Goal: Obtain resource: Obtain resource

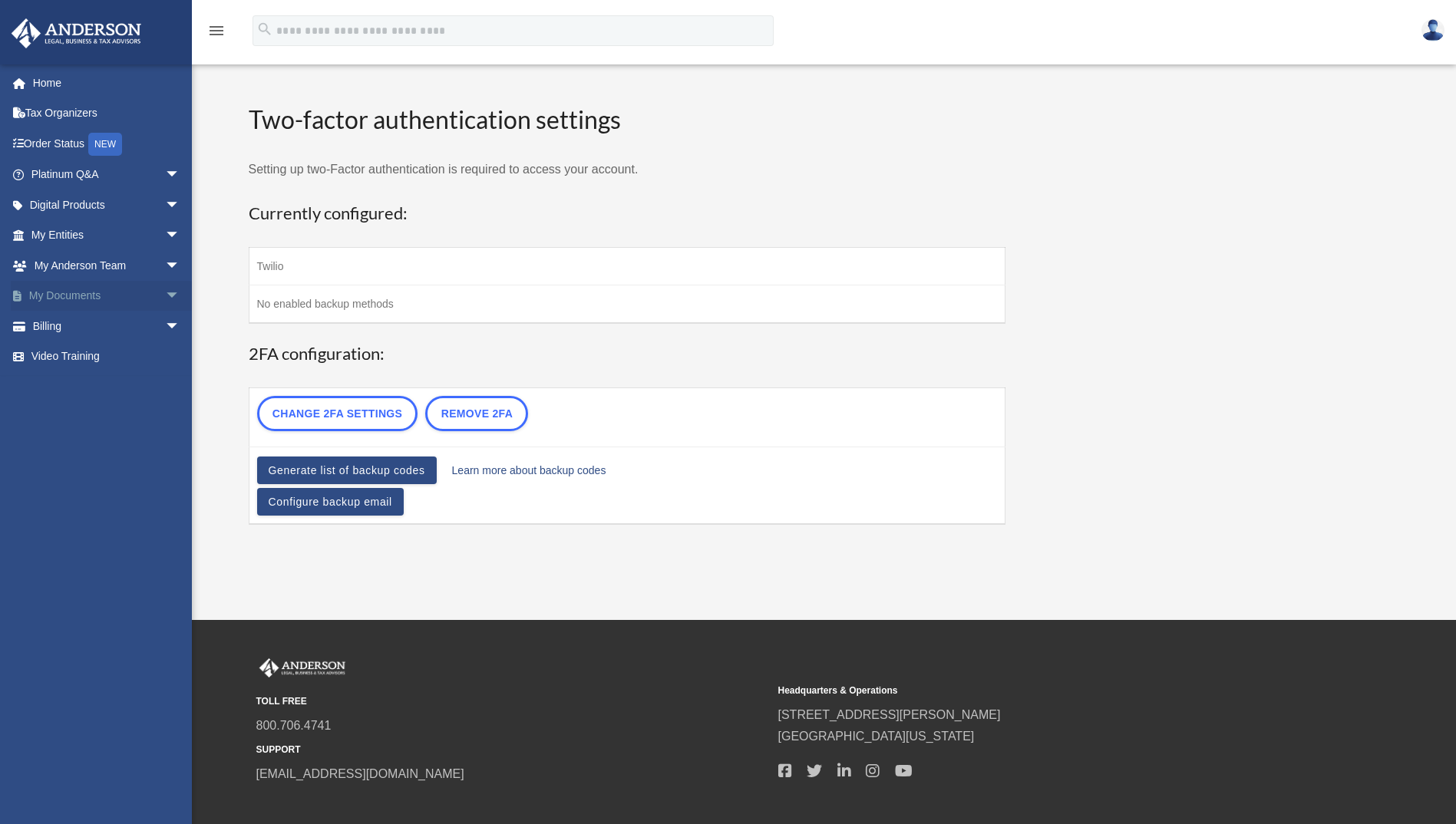
click at [165, 289] on span "arrow_drop_down" at bounding box center [180, 297] width 31 height 32
click at [73, 324] on link "Box" at bounding box center [112, 326] width 182 height 31
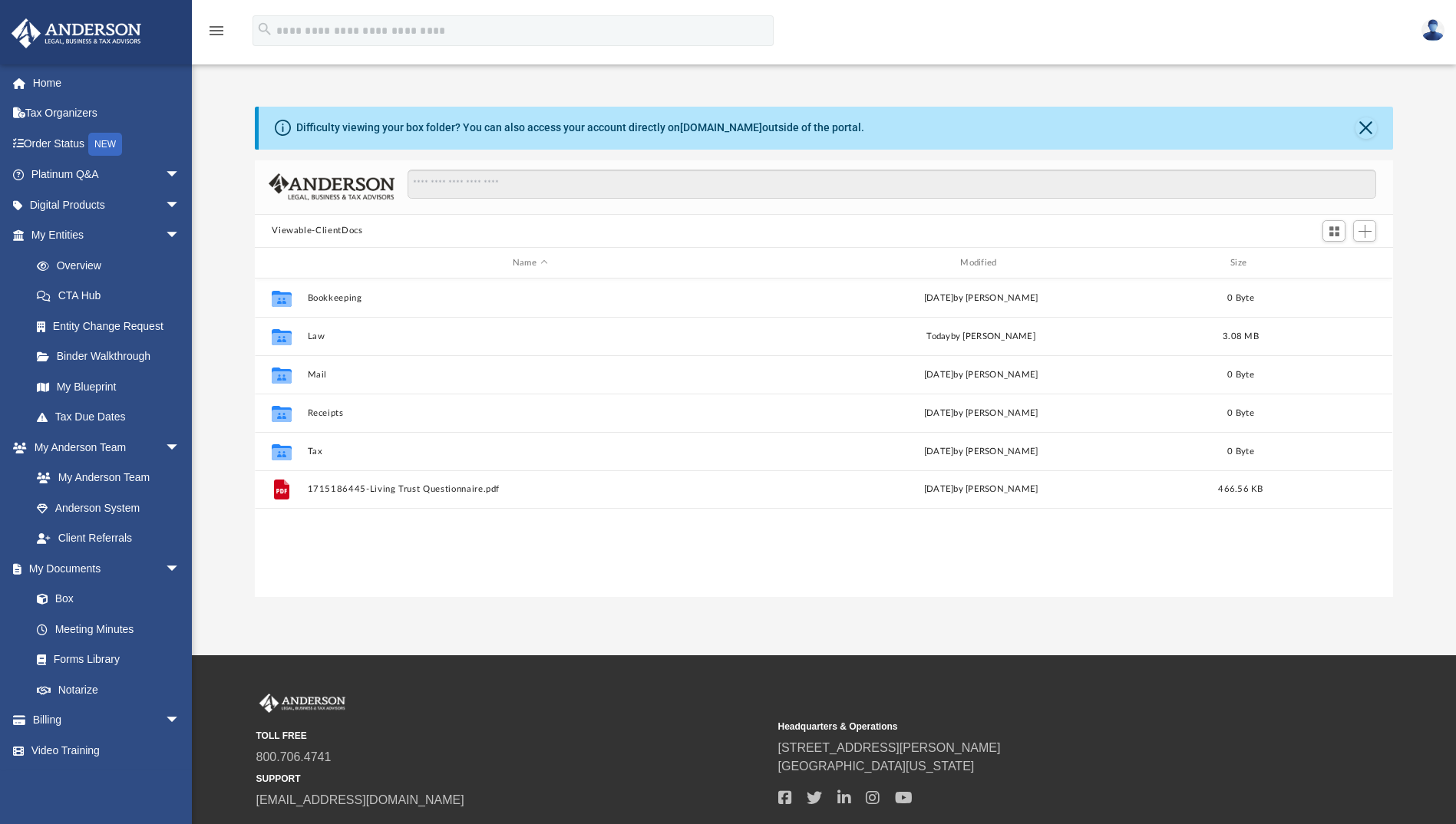
scroll to position [338, 1126]
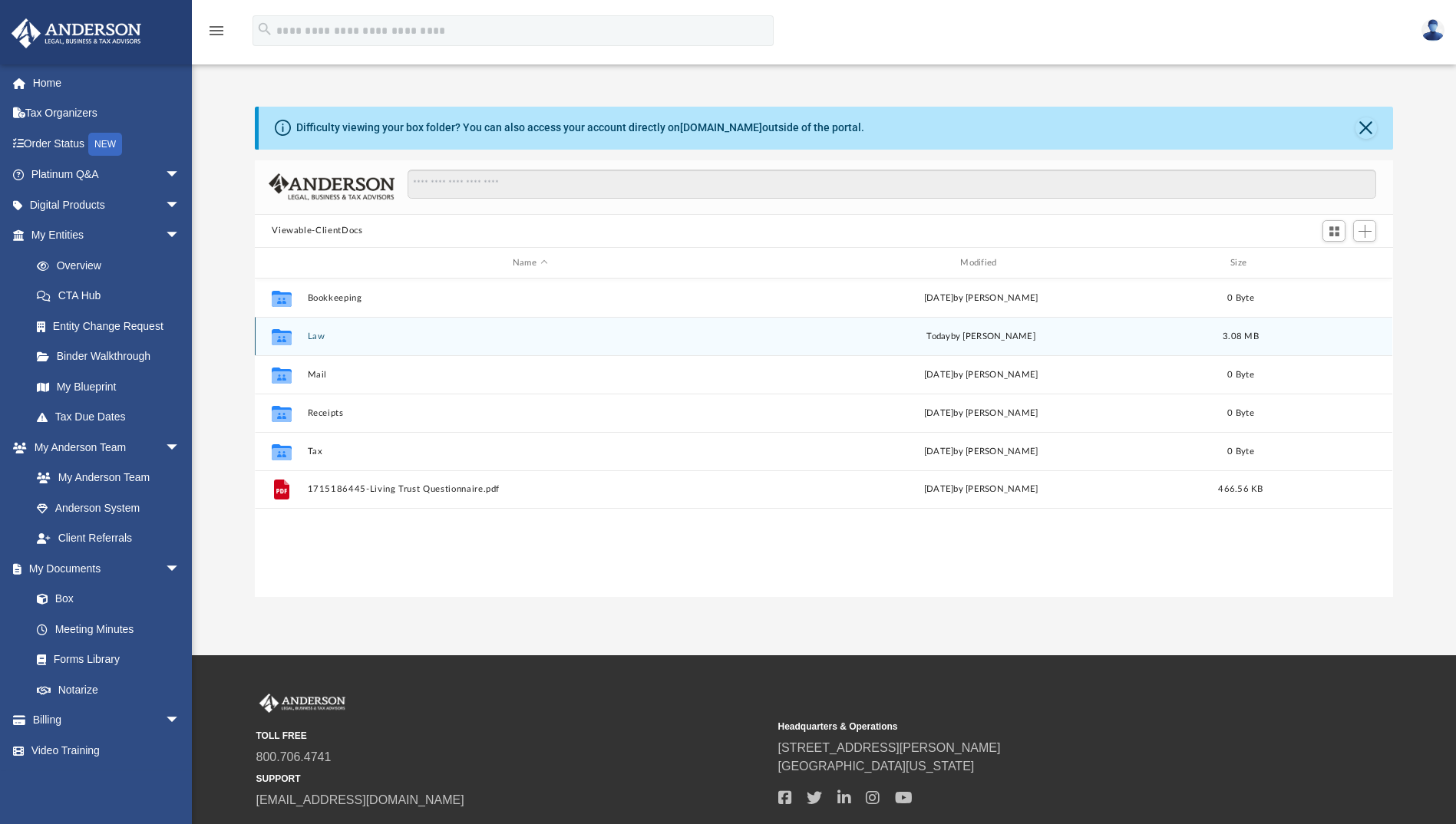
click at [280, 336] on icon "grid" at bounding box center [281, 339] width 20 height 12
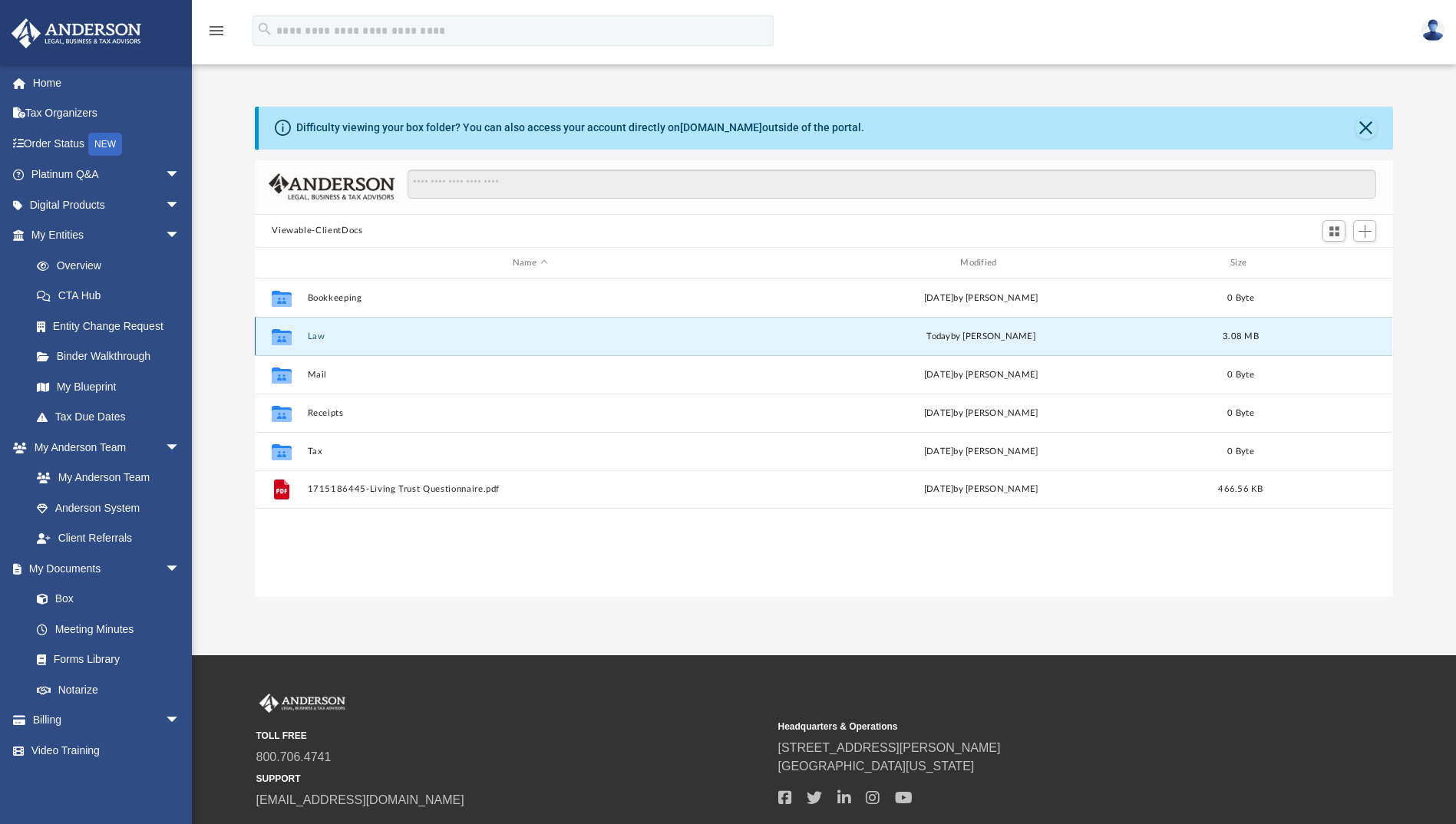
click at [280, 336] on icon "grid" at bounding box center [281, 339] width 20 height 12
drag, startPoint x: 280, startPoint y: 336, endPoint x: 314, endPoint y: 334, distance: 34.1
click at [314, 334] on button "Law" at bounding box center [529, 337] width 444 height 10
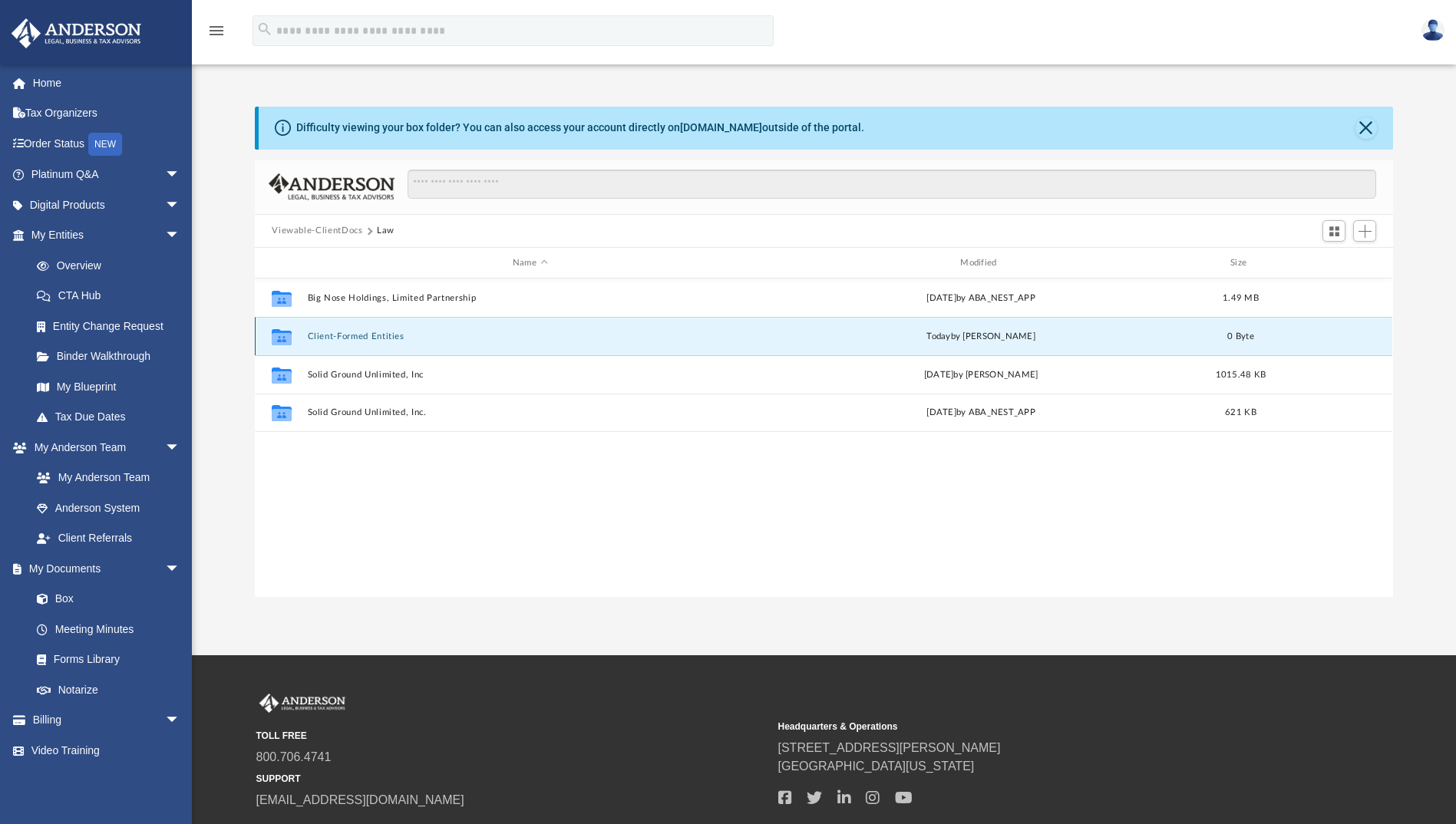
click at [333, 335] on button "Client-Formed Entities" at bounding box center [529, 337] width 444 height 10
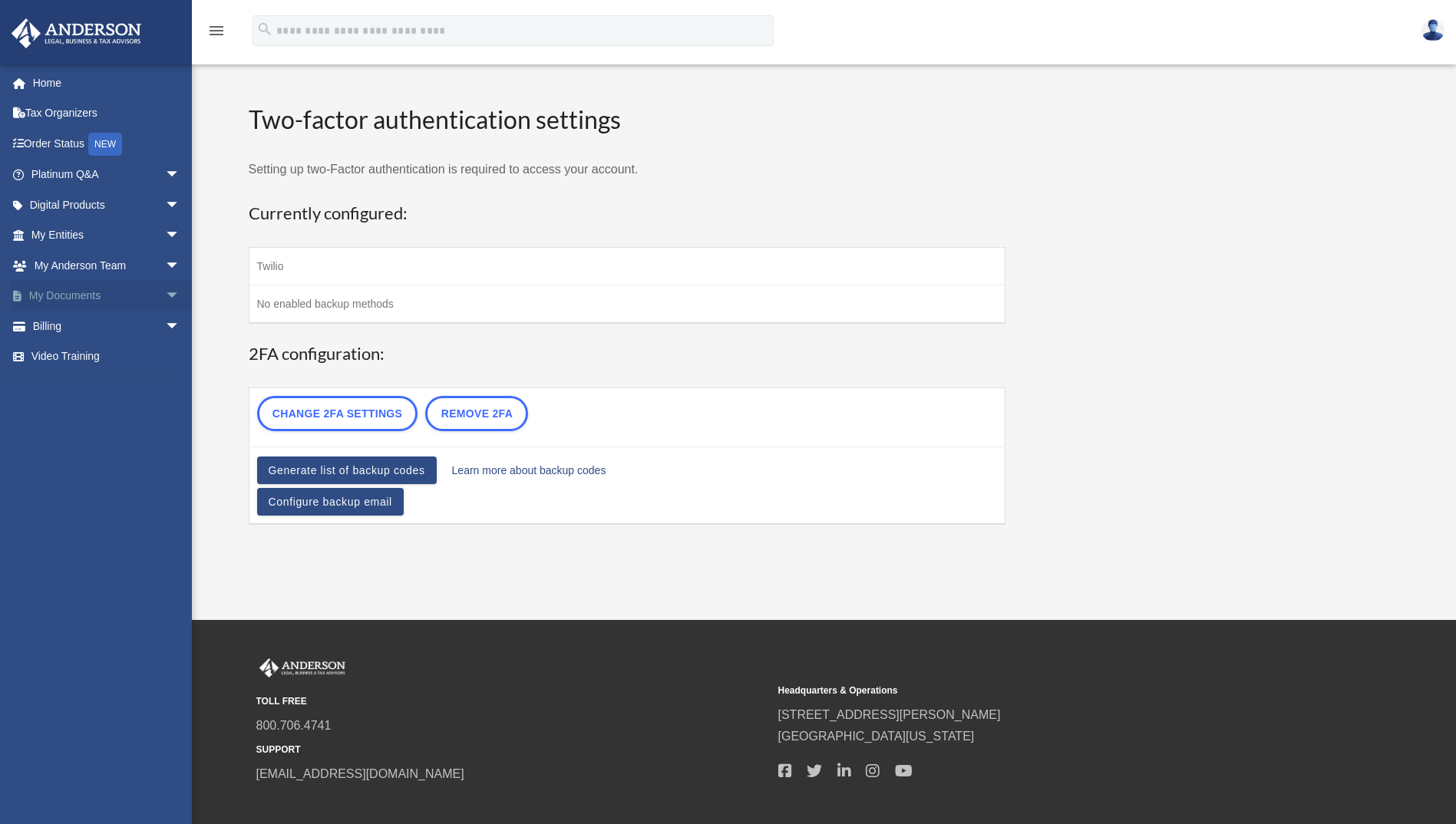
click at [165, 291] on span "arrow_drop_down" at bounding box center [180, 297] width 31 height 32
click at [81, 322] on link "Box" at bounding box center [112, 326] width 182 height 31
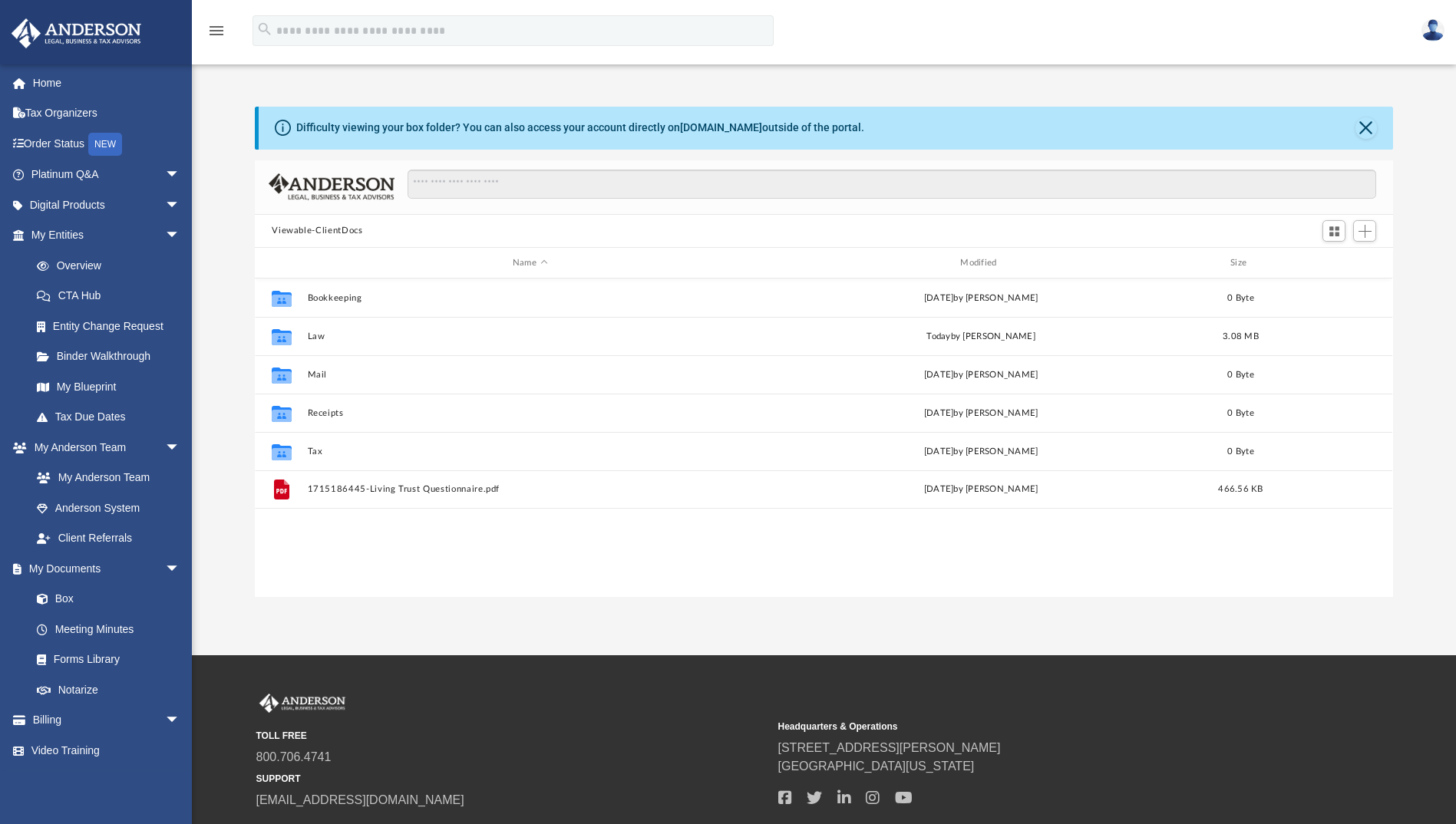
scroll to position [338, 1126]
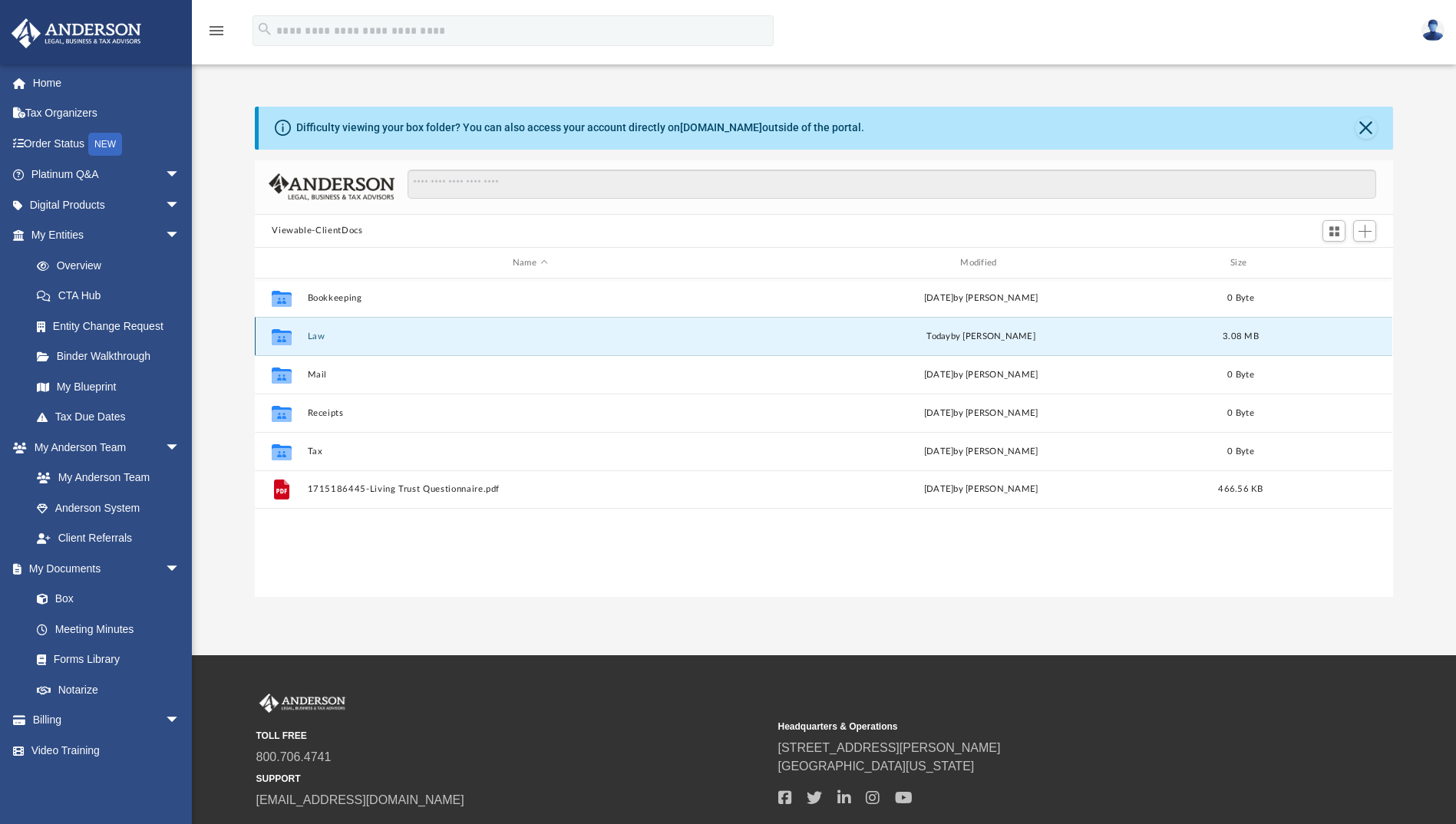
click at [320, 336] on button "Law" at bounding box center [529, 337] width 444 height 10
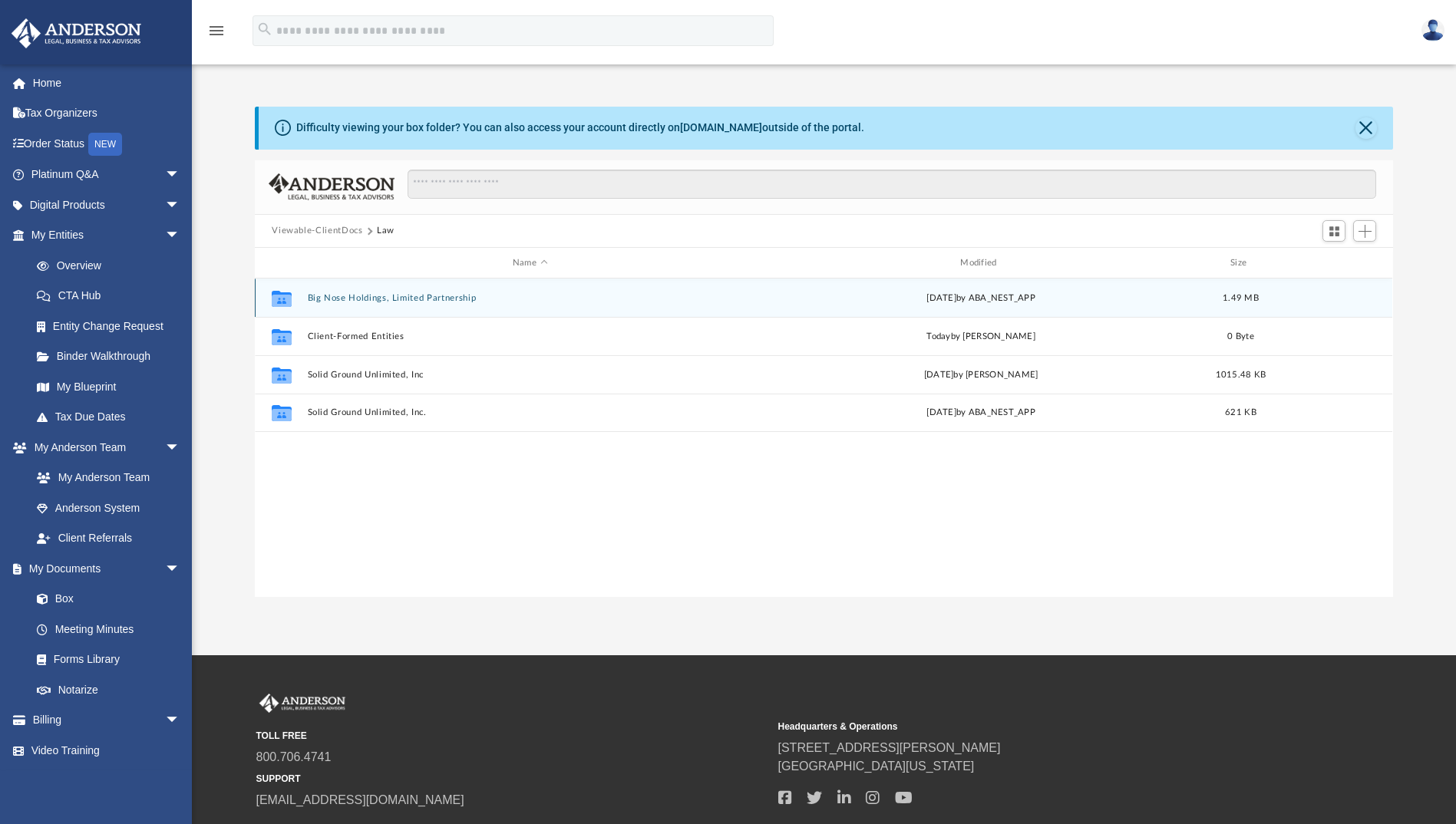
click at [329, 297] on button "Big Nose Holdings, Limited Partnership" at bounding box center [529, 298] width 444 height 10
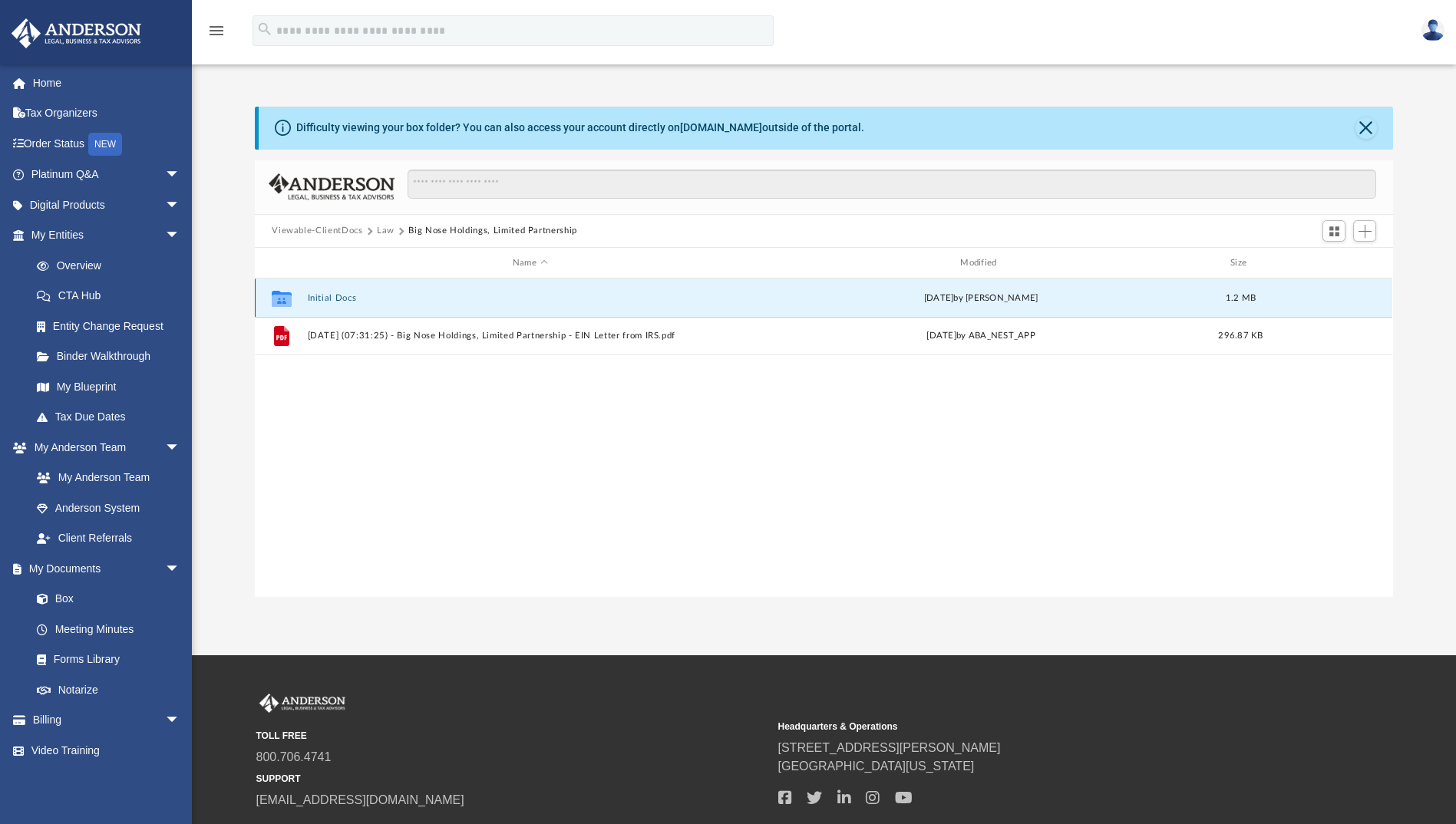
click at [330, 297] on button "Initial Docs" at bounding box center [529, 298] width 444 height 10
click at [374, 298] on button "Big Nose Holdings, Limited Partnership - Binder Documents.pdf" at bounding box center [529, 298] width 444 height 10
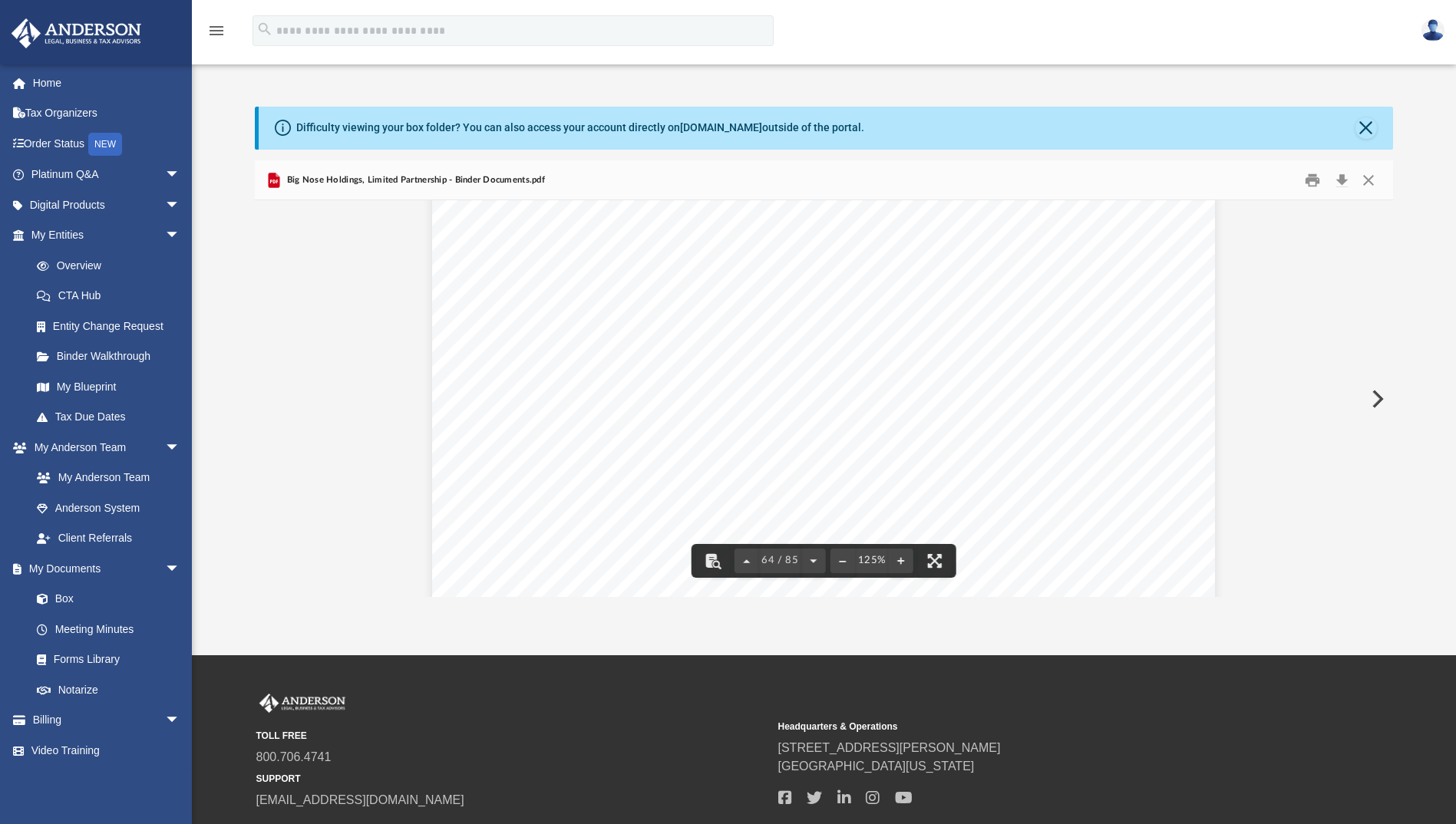
scroll to position [65287, 0]
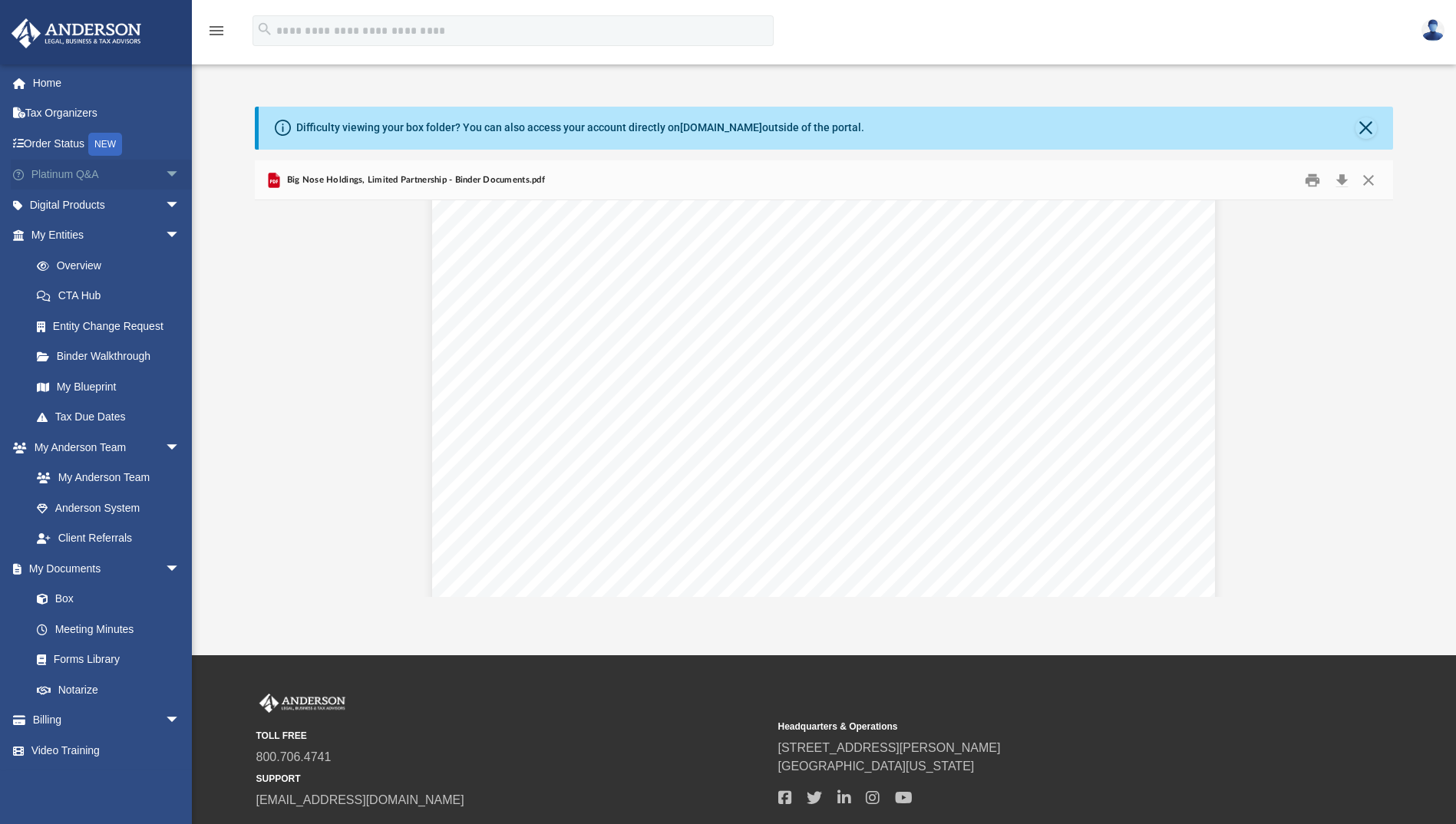
click at [165, 171] on span "arrow_drop_down" at bounding box center [180, 176] width 31 height 32
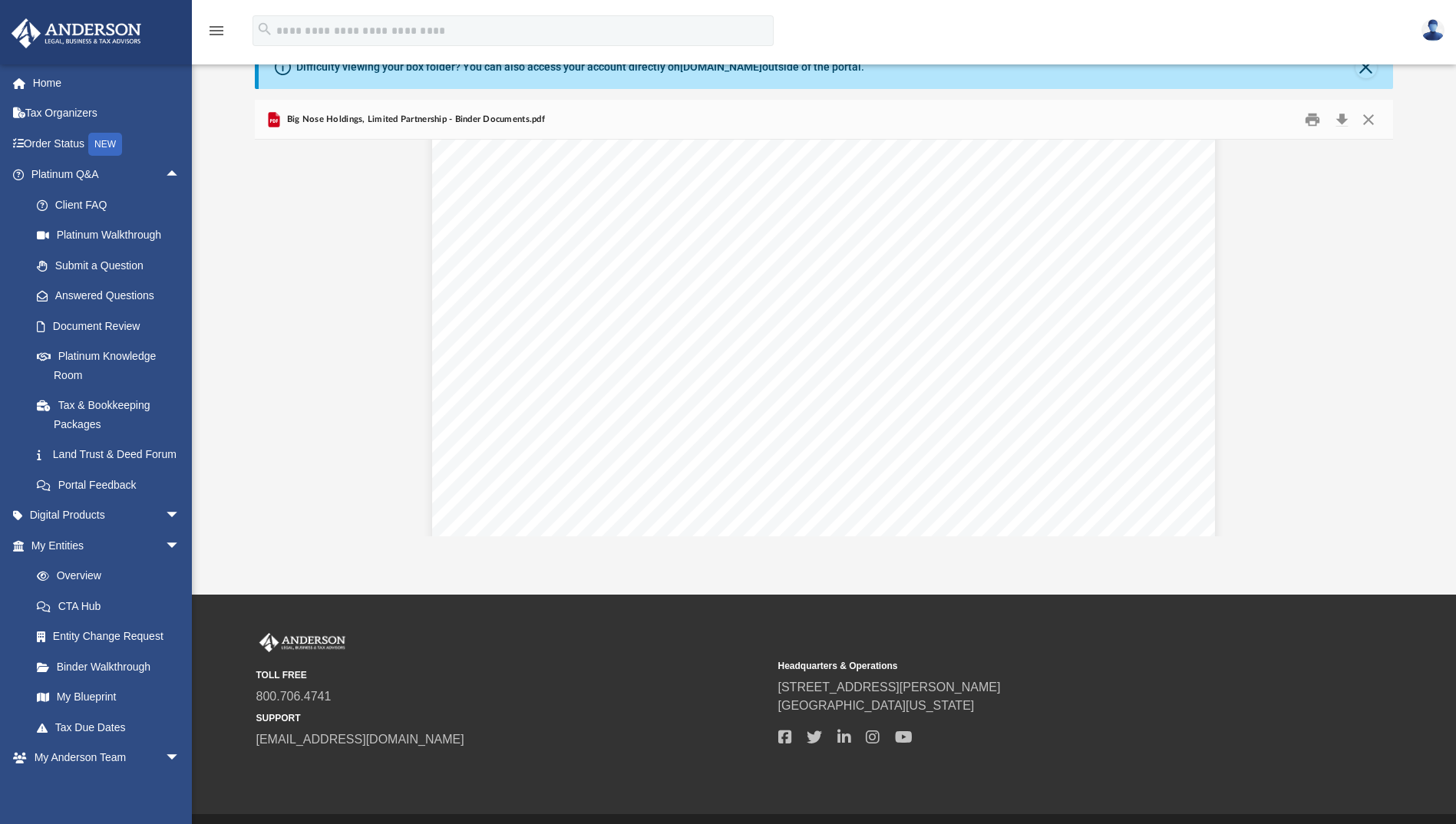
scroll to position [105, 0]
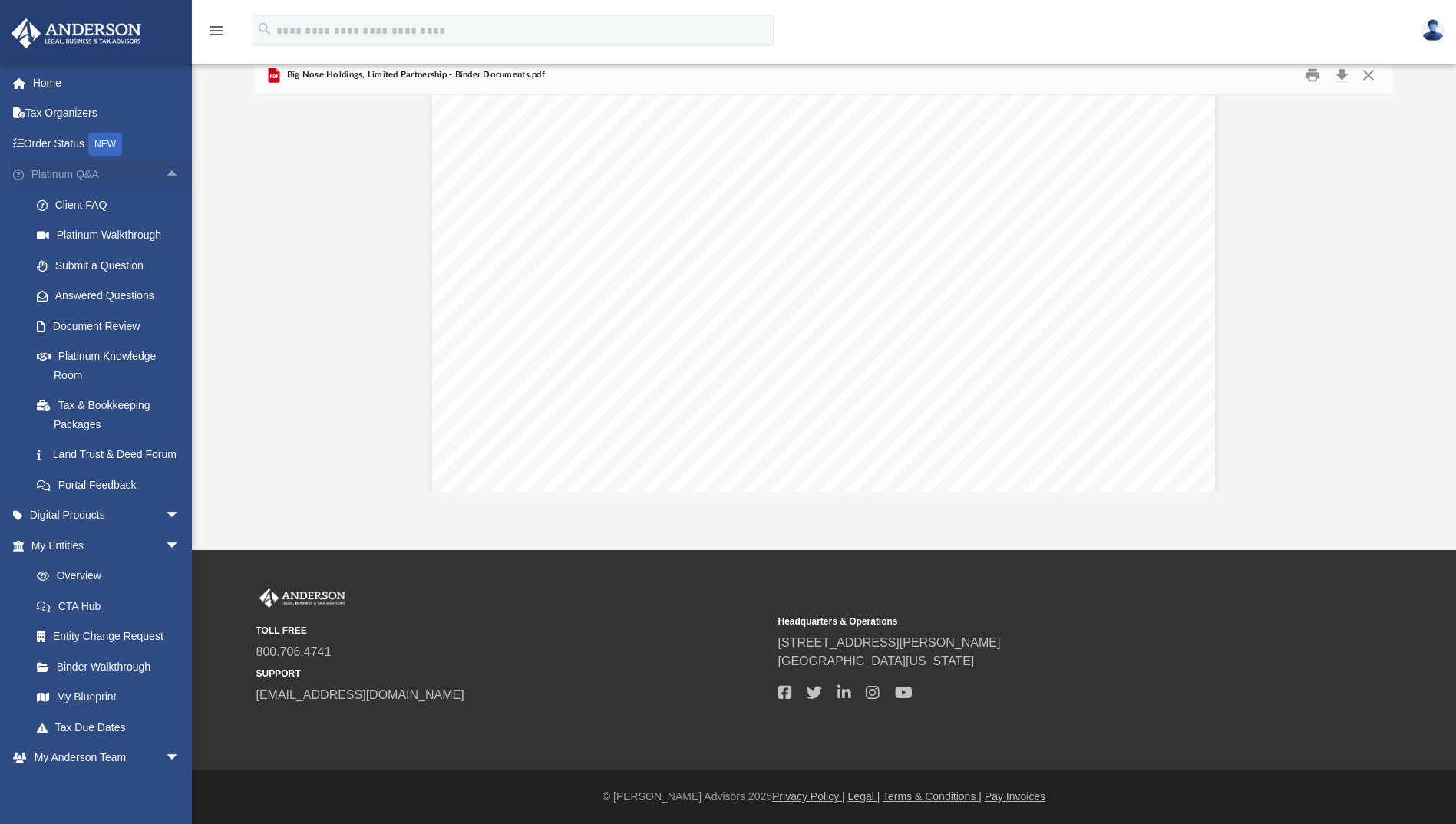
click at [165, 174] on span "arrow_drop_up" at bounding box center [180, 176] width 31 height 32
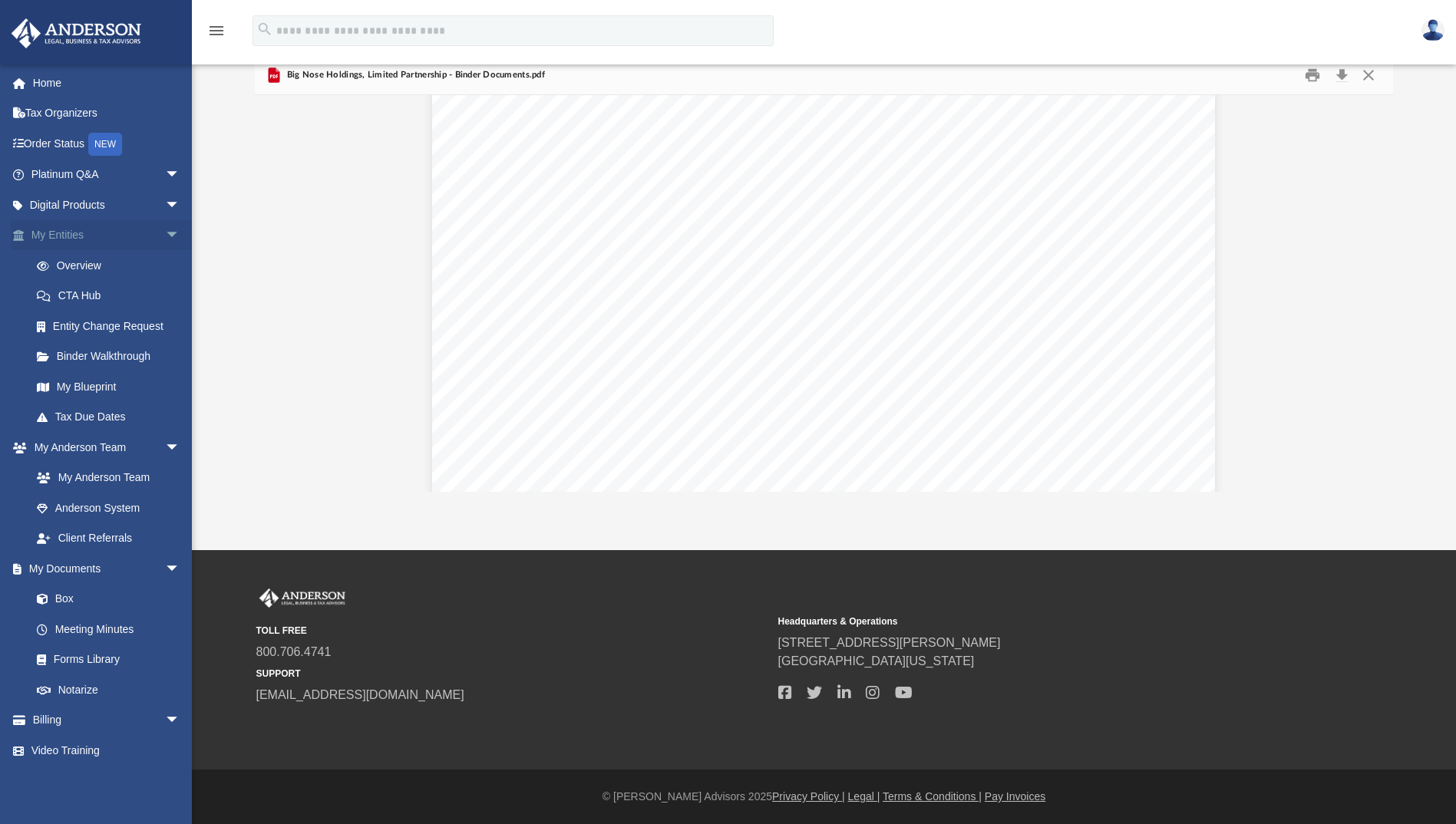
click at [165, 231] on span "arrow_drop_down" at bounding box center [180, 236] width 31 height 32
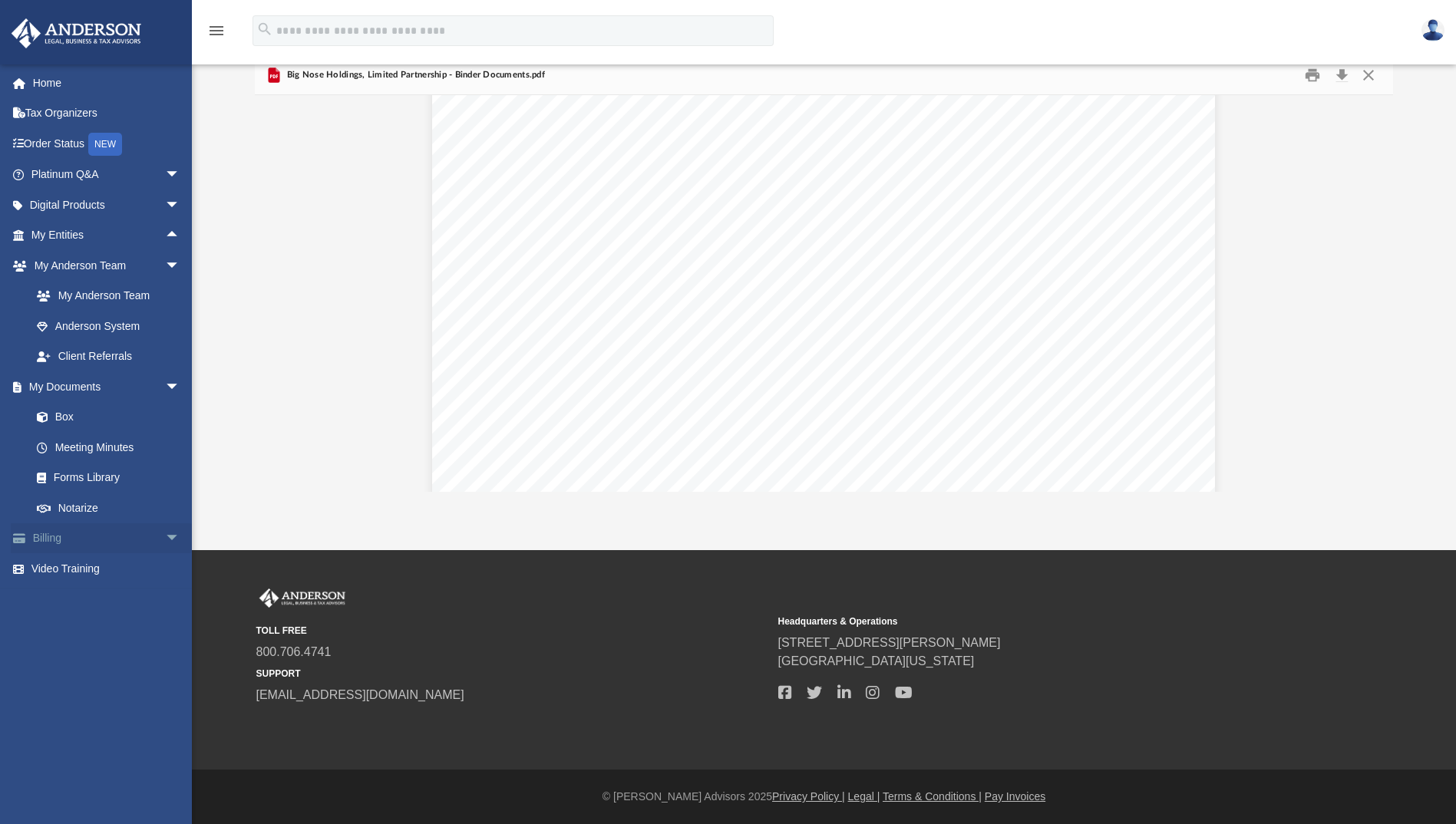
click at [165, 534] on span "arrow_drop_down" at bounding box center [180, 539] width 31 height 32
click at [22, 175] on span at bounding box center [27, 175] width 10 height 11
click at [37, 81] on link "Home" at bounding box center [107, 82] width 193 height 31
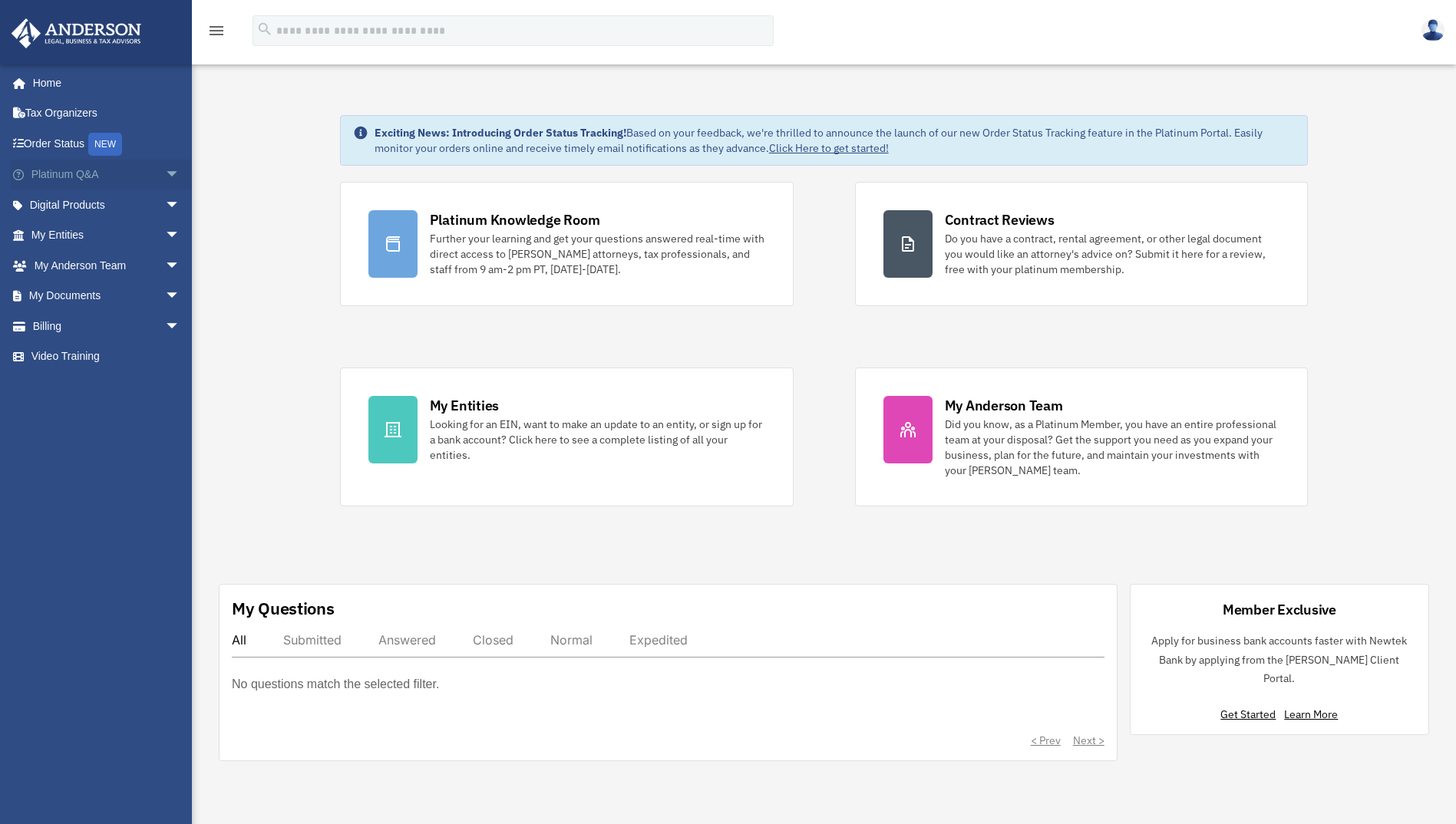
click at [75, 176] on link "Platinum Q&A arrow_drop_down" at bounding box center [107, 175] width 193 height 31
click at [165, 174] on span "arrow_drop_down" at bounding box center [180, 176] width 31 height 32
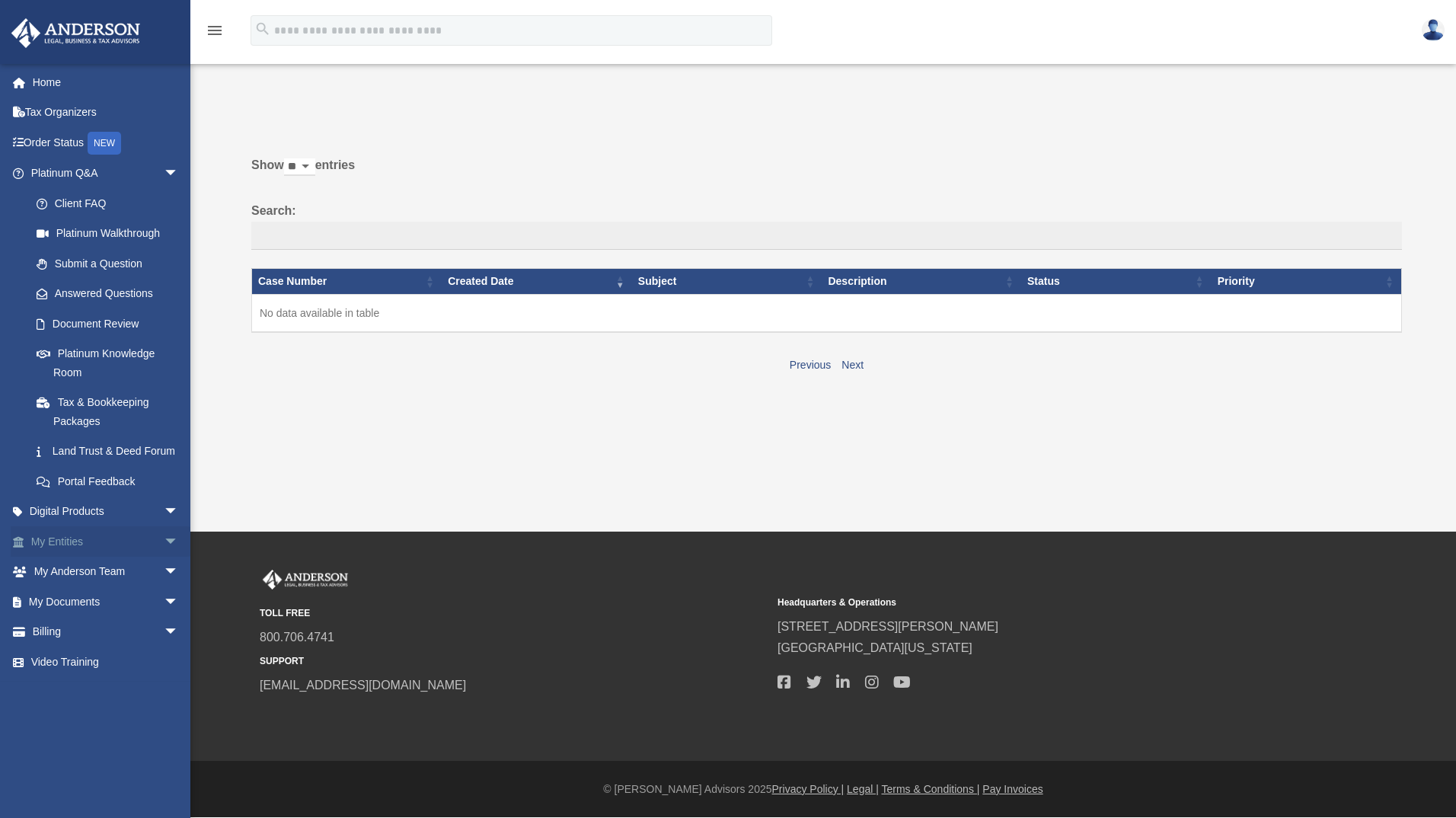
click at [164, 558] on span "arrow_drop_down" at bounding box center [178, 542] width 31 height 32
click at [164, 558] on span "arrow_drop_up" at bounding box center [178, 542] width 31 height 32
click at [164, 618] on span "arrow_drop_down" at bounding box center [178, 602] width 31 height 32
click at [53, 638] on span at bounding box center [50, 632] width 10 height 11
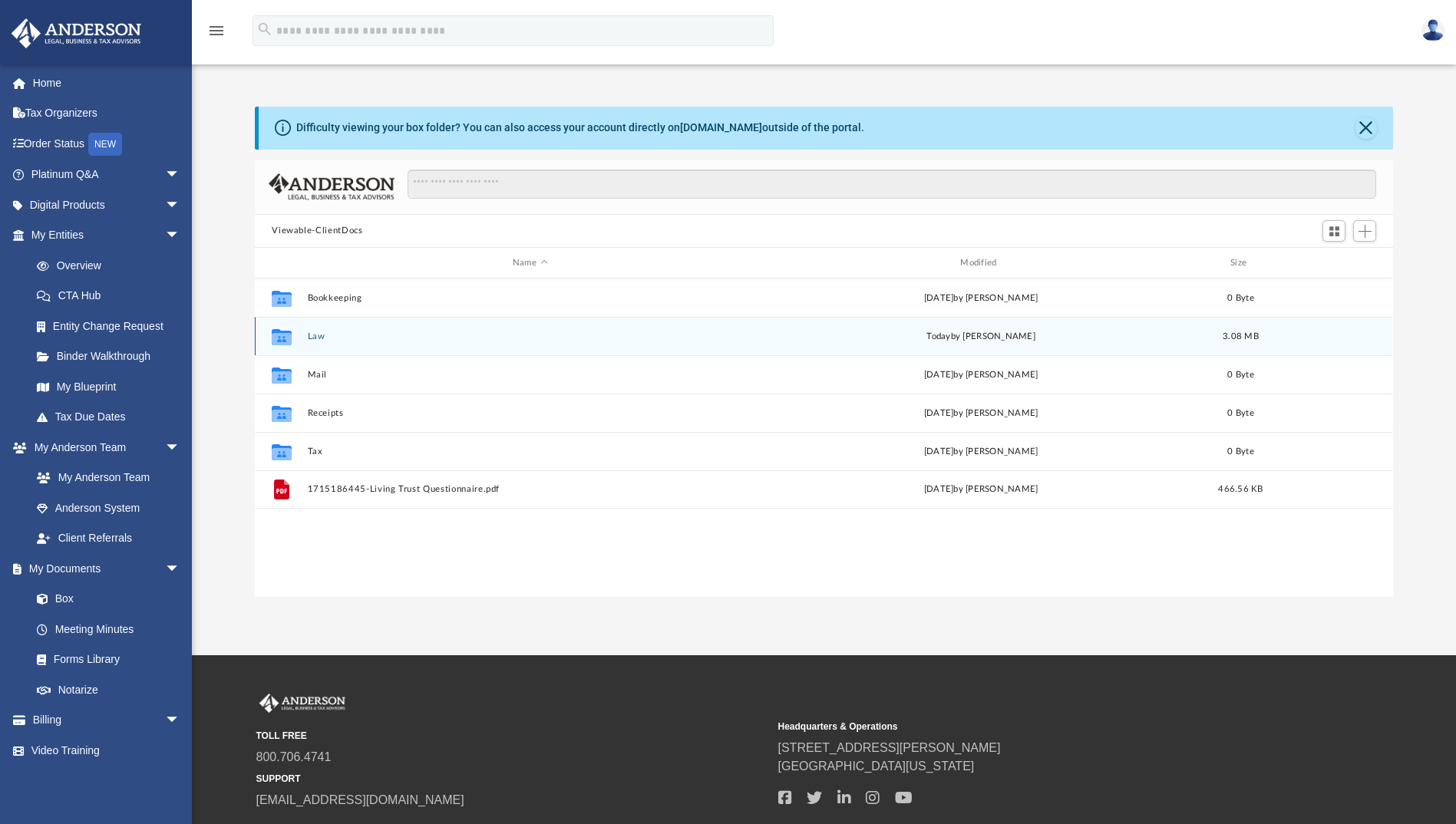
scroll to position [338, 1126]
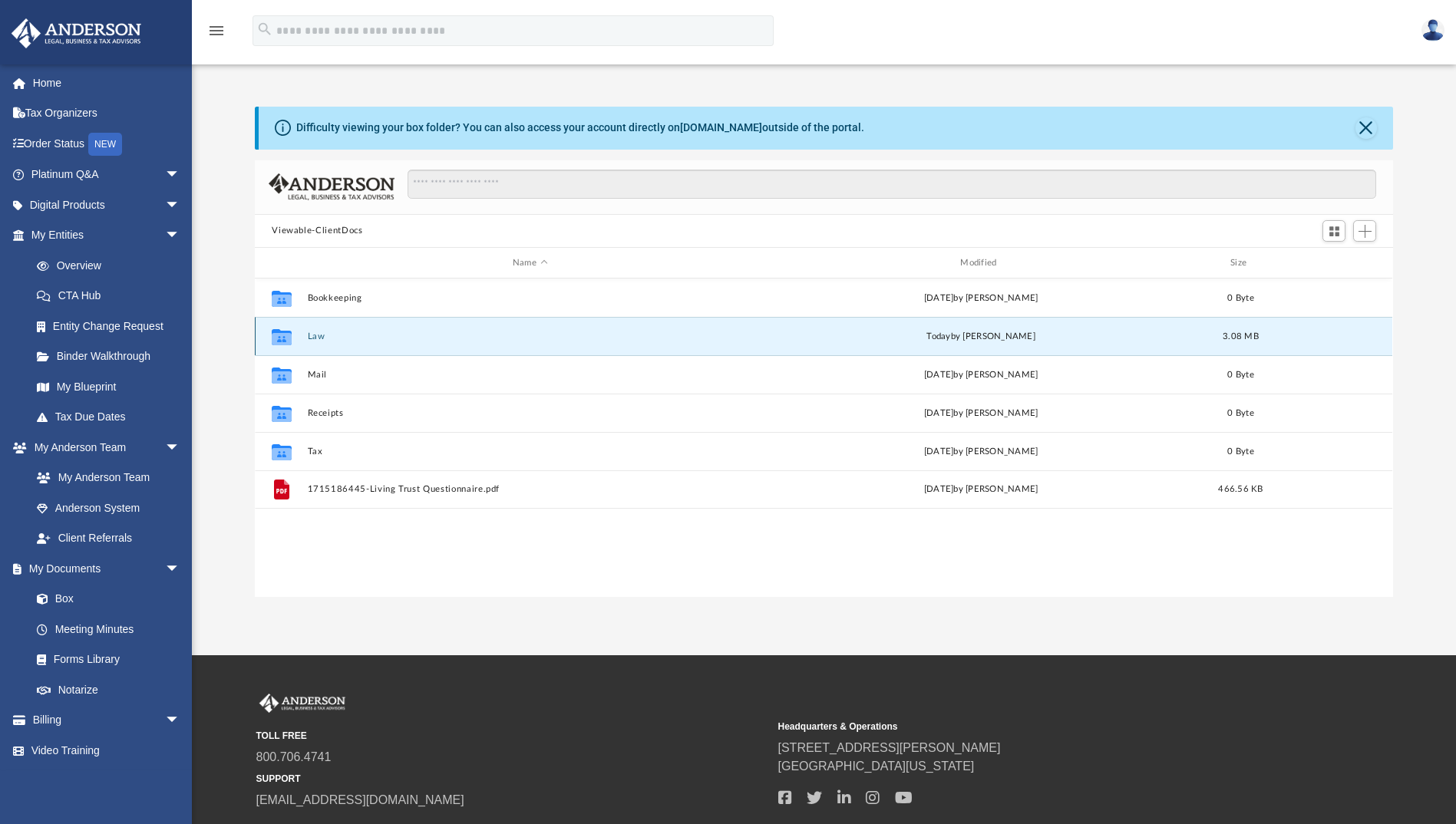
click at [317, 337] on button "Law" at bounding box center [529, 337] width 444 height 10
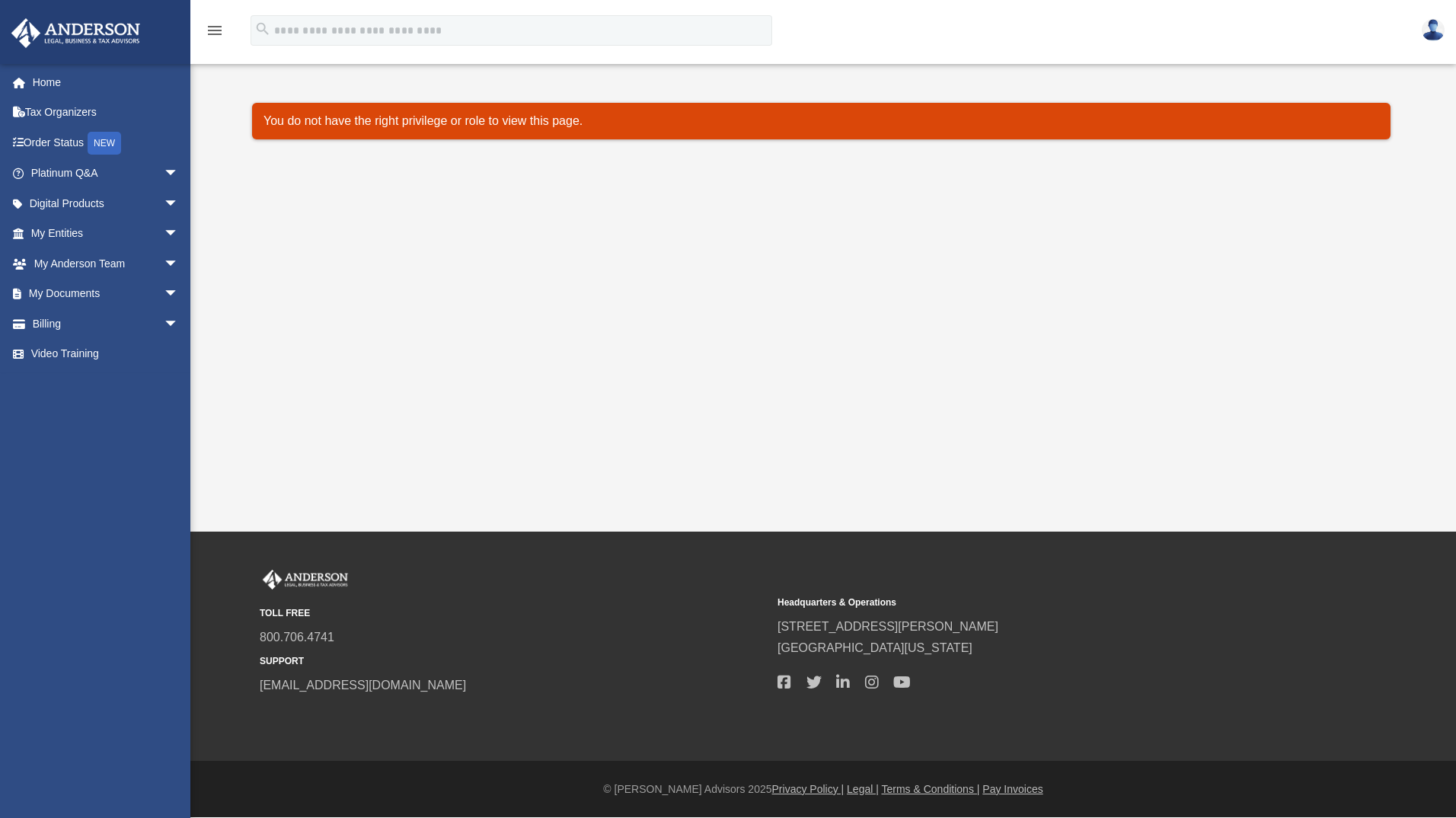
click at [214, 32] on icon "menu" at bounding box center [215, 31] width 19 height 19
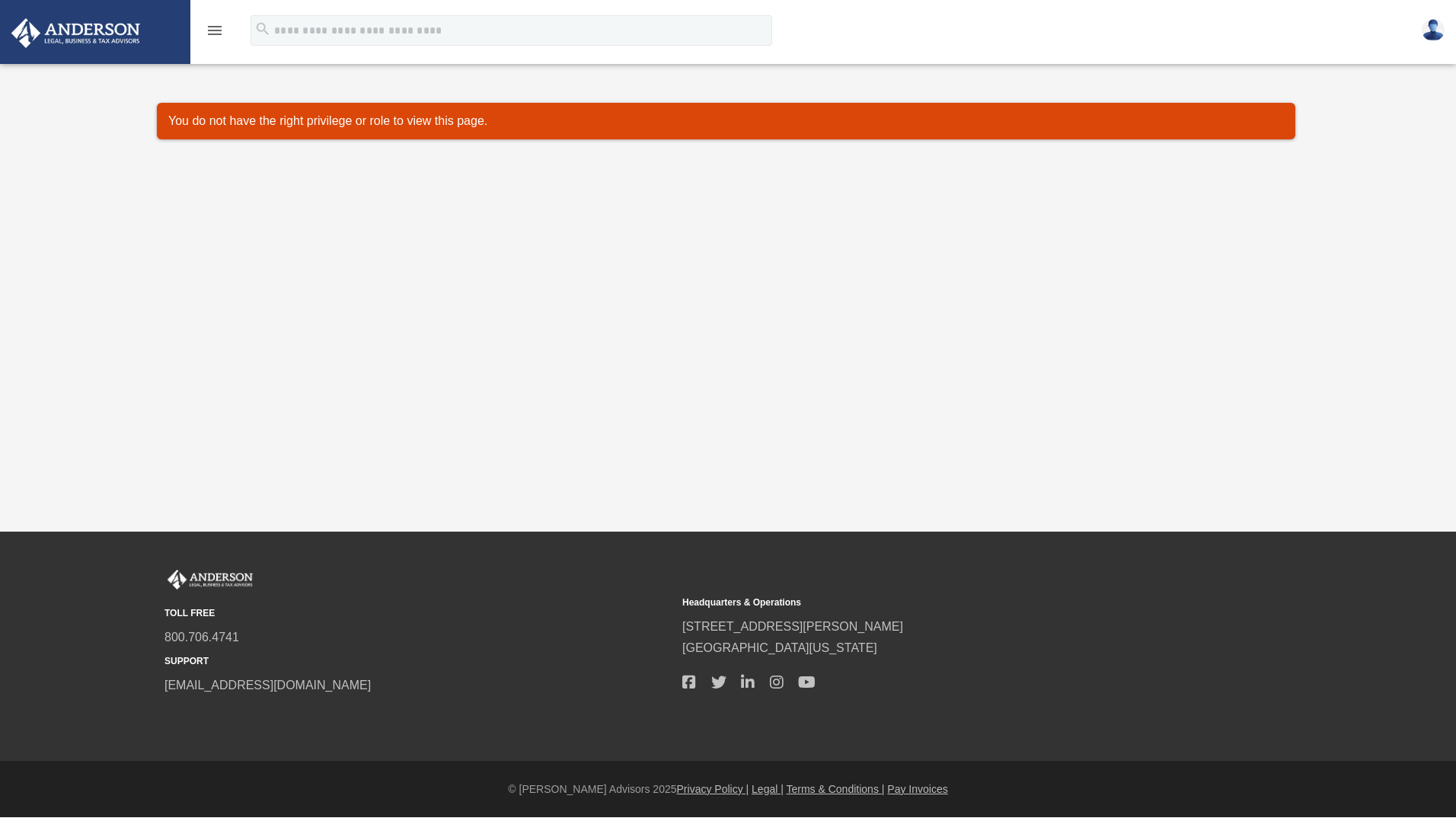
click at [214, 32] on icon "menu" at bounding box center [215, 31] width 19 height 19
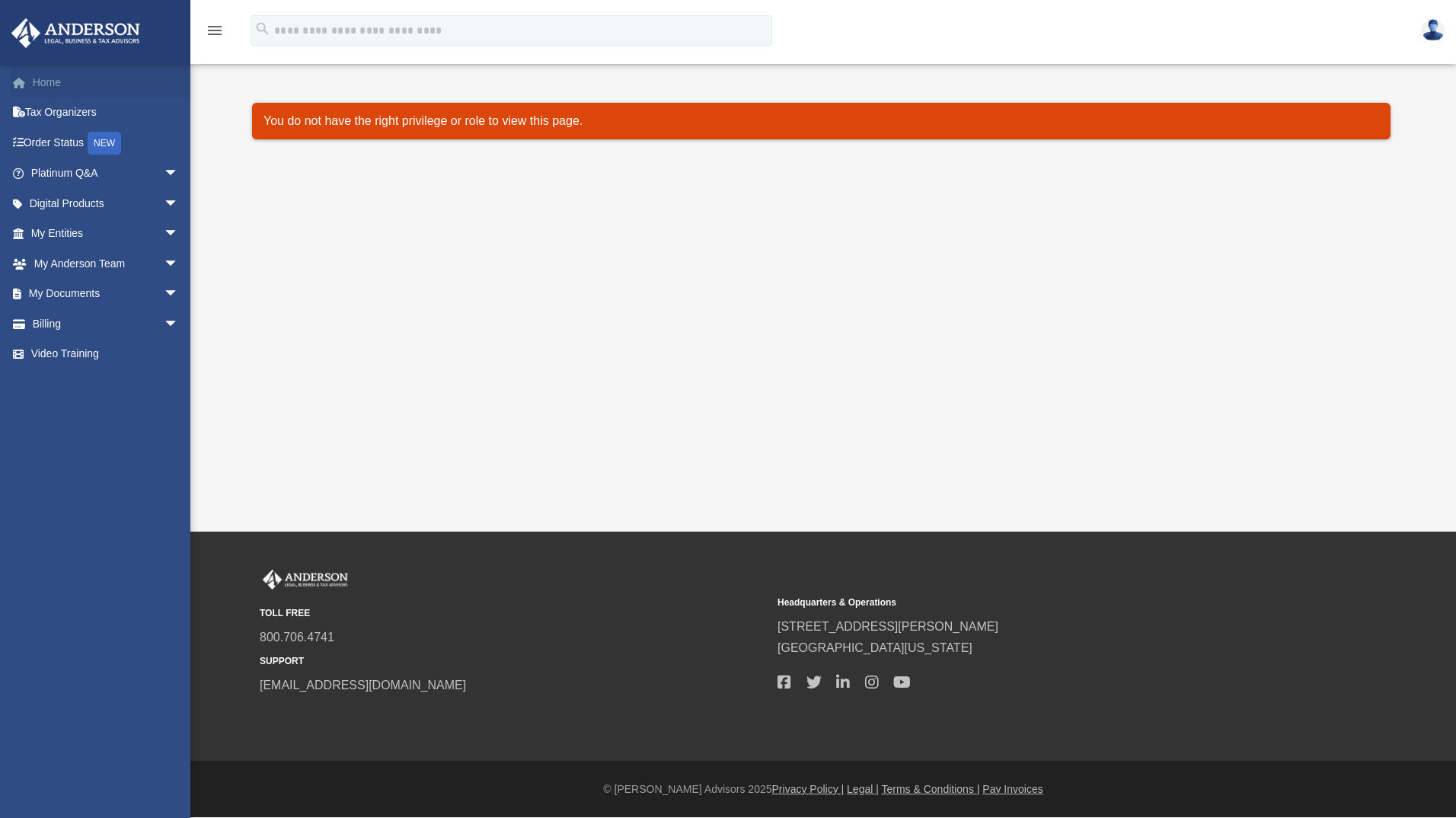
click at [50, 82] on link "Home" at bounding box center [106, 82] width 191 height 31
